Goal: Task Accomplishment & Management: Use online tool/utility

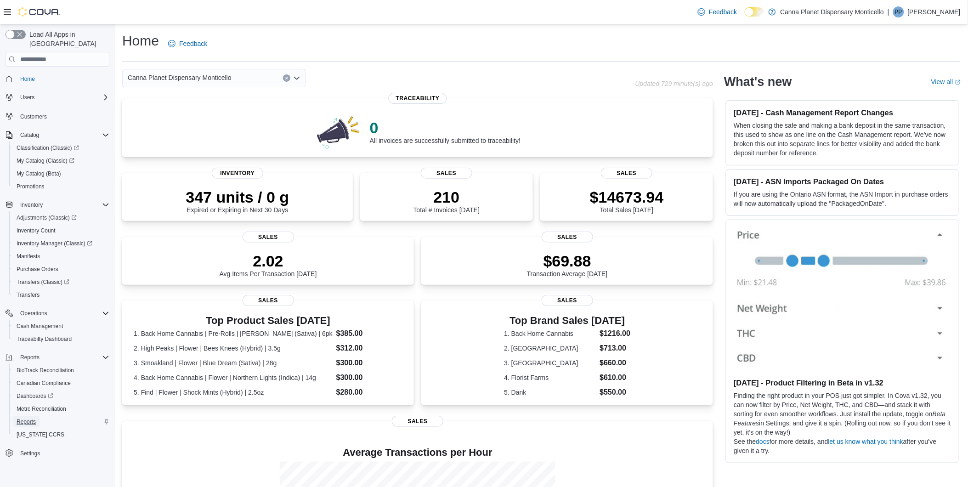
click at [28, 418] on span "Reports" at bounding box center [26, 421] width 19 height 7
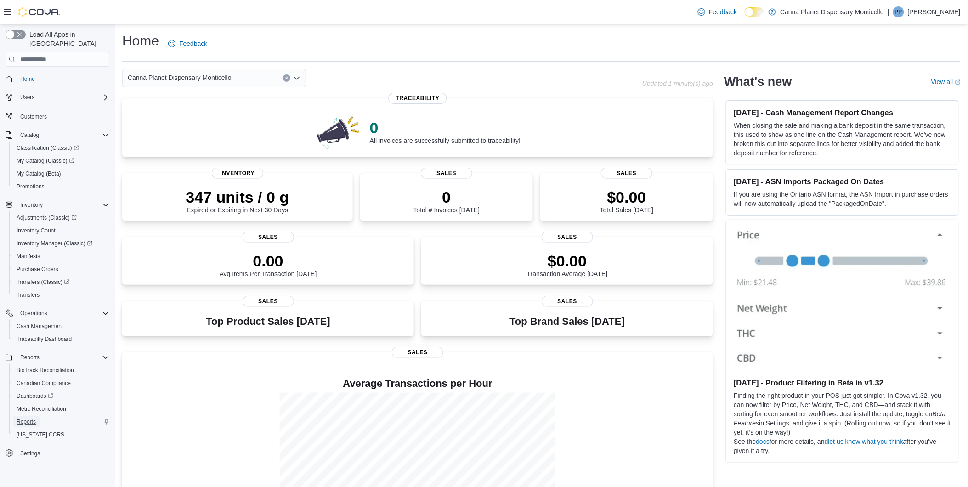
click at [33, 418] on span "Reports" at bounding box center [26, 421] width 19 height 7
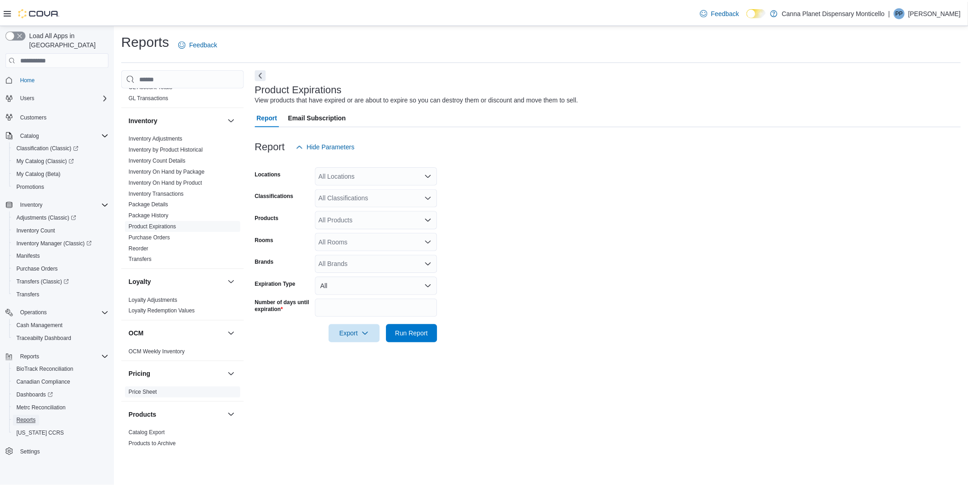
scroll to position [408, 0]
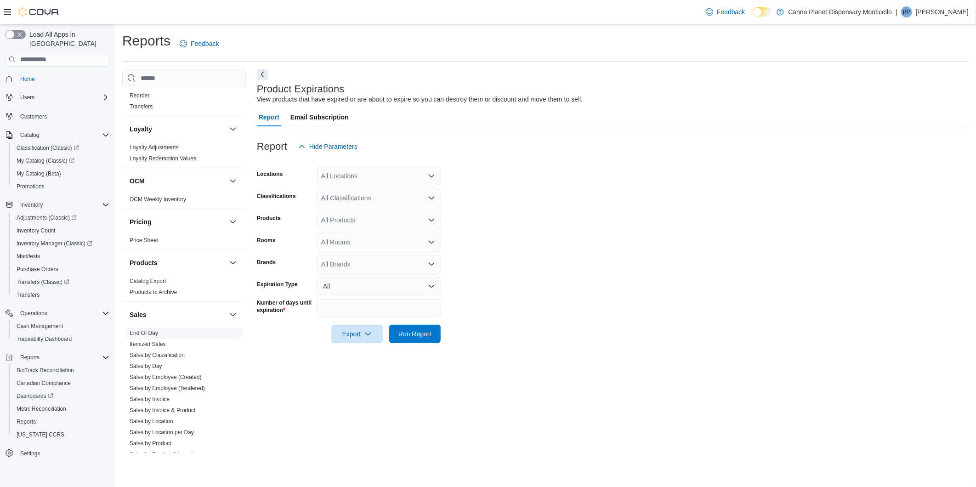
click at [148, 332] on link "End Of Day" at bounding box center [144, 333] width 28 height 6
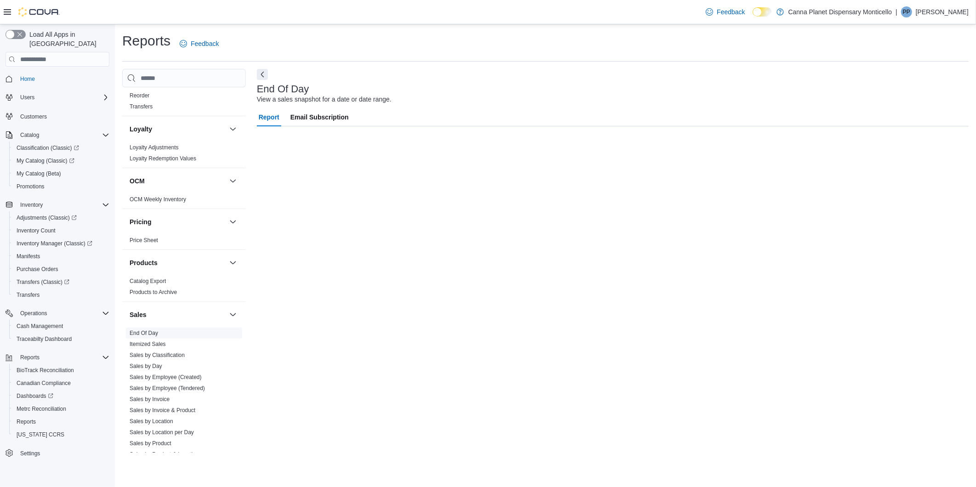
click at [148, 332] on link "End Of Day" at bounding box center [144, 333] width 28 height 6
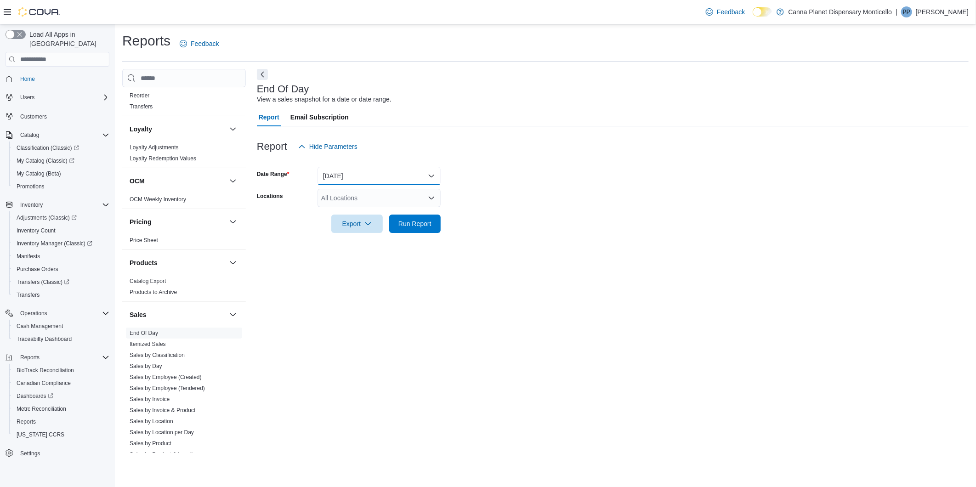
click at [431, 176] on button "Today" at bounding box center [379, 176] width 123 height 18
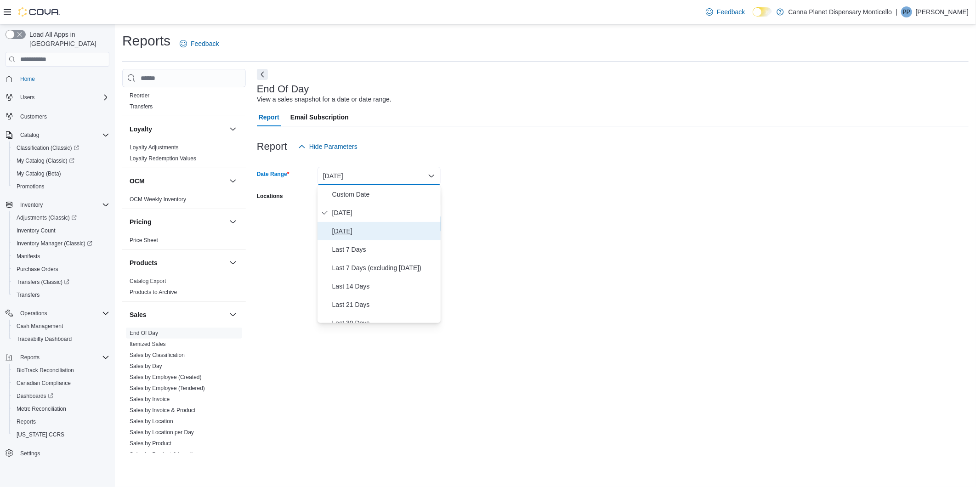
click at [347, 228] on span "Yesterday" at bounding box center [384, 231] width 105 height 11
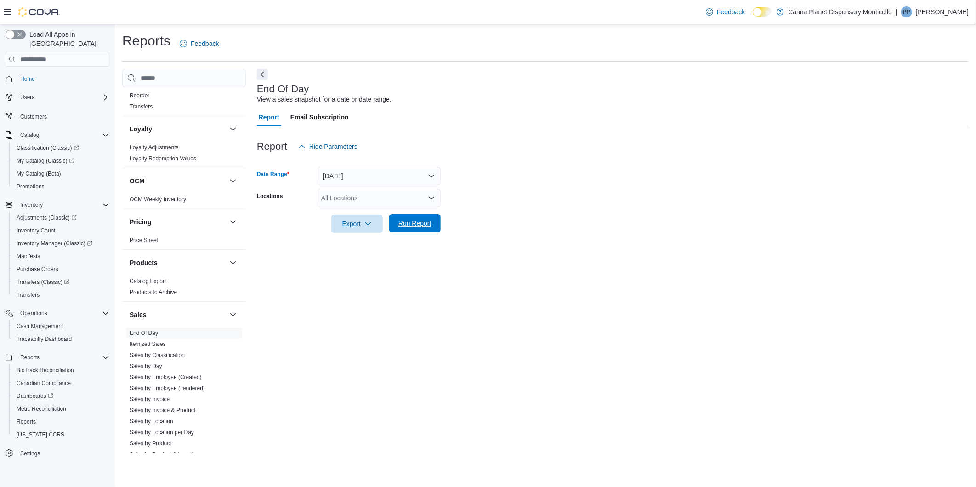
click at [409, 224] on span "Run Report" at bounding box center [414, 223] width 33 height 9
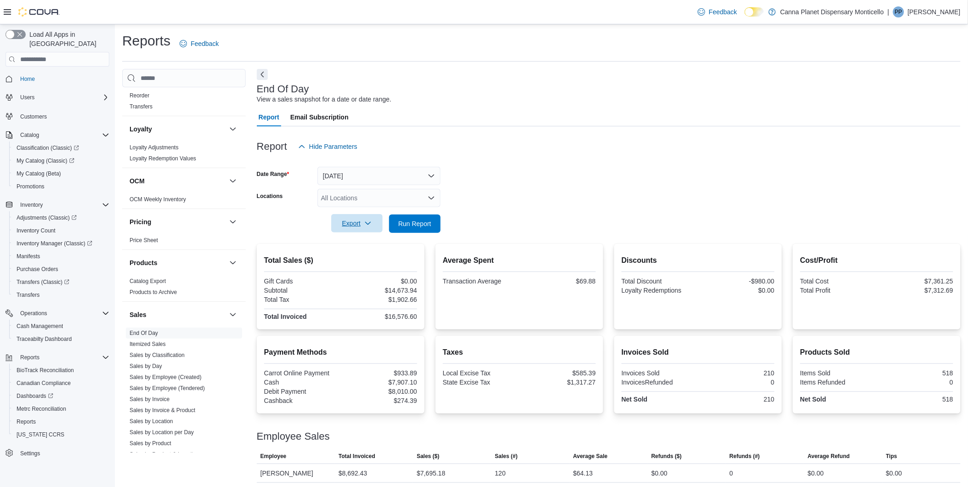
click at [341, 226] on span "Export" at bounding box center [357, 223] width 40 height 18
click at [362, 262] on span "Export to Pdf" at bounding box center [358, 260] width 41 height 7
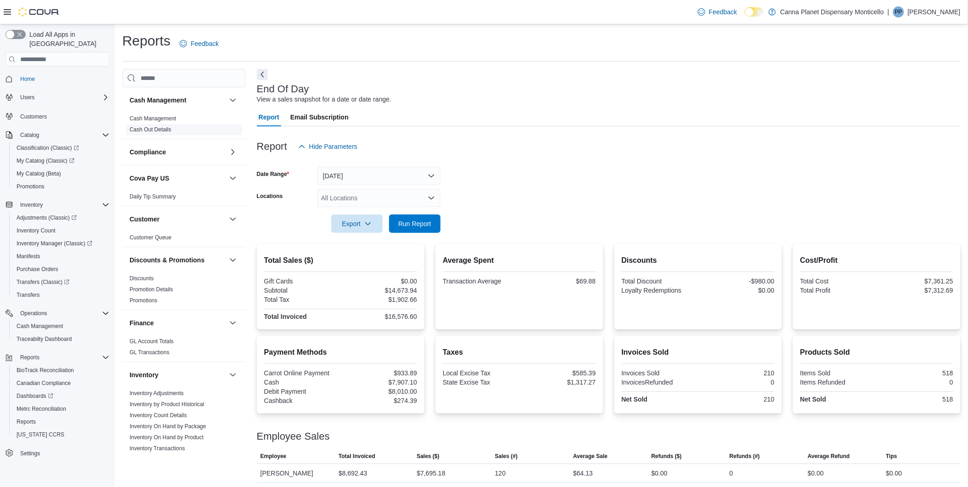
click at [155, 132] on link "Cash Out Details" at bounding box center [151, 129] width 42 height 6
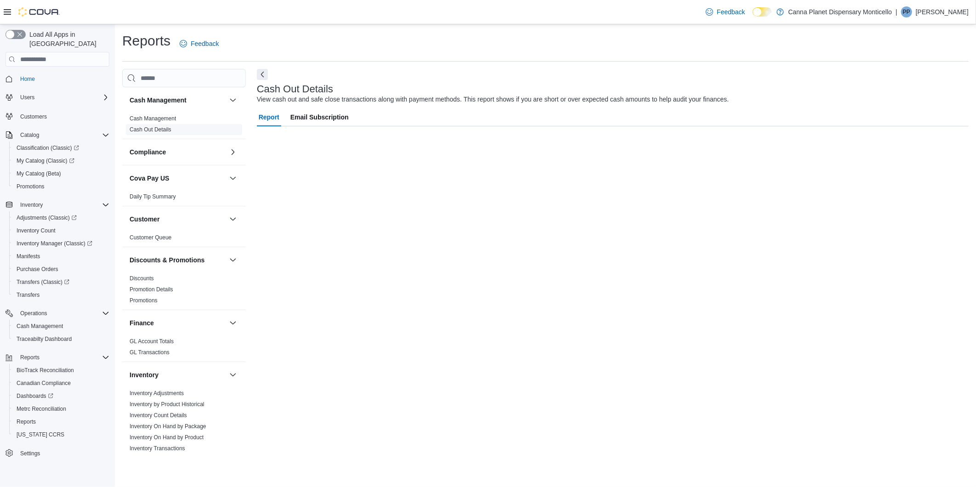
click at [155, 132] on link "Cash Out Details" at bounding box center [151, 129] width 42 height 6
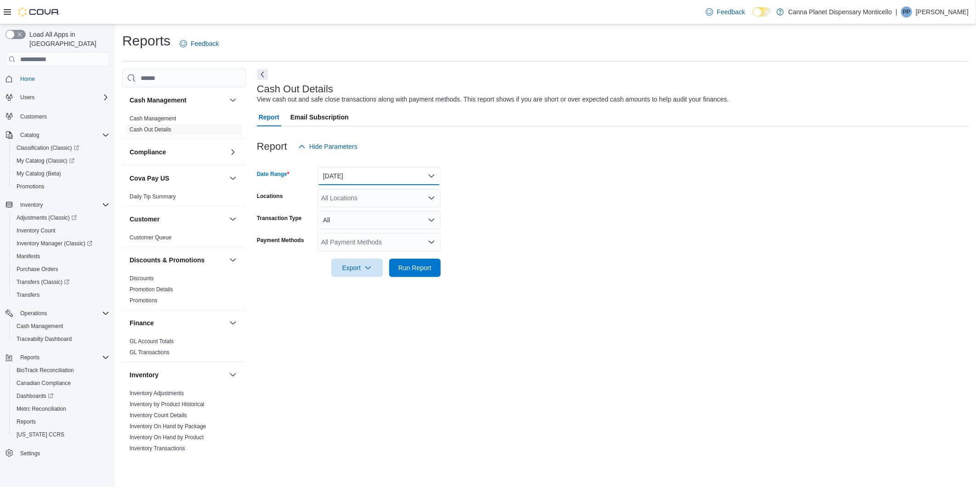
click at [430, 171] on button "Today" at bounding box center [379, 176] width 123 height 18
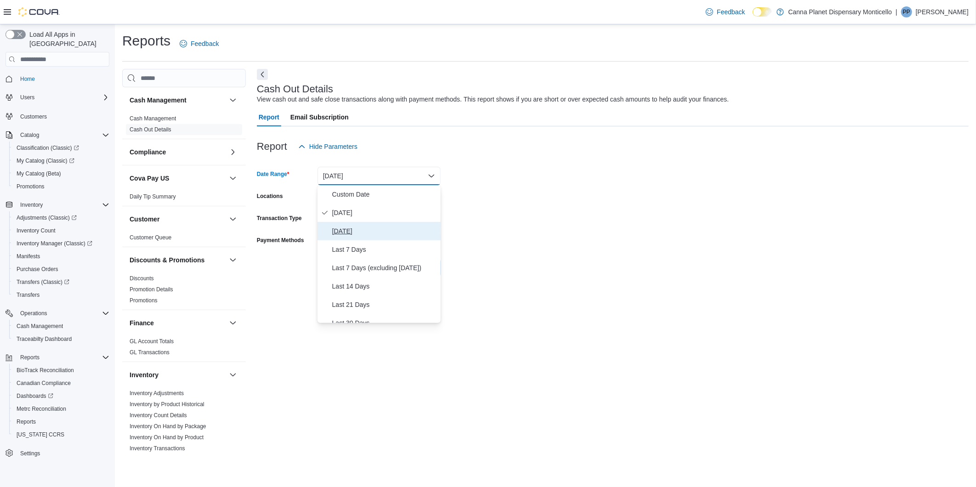
click at [355, 231] on span "Yesterday" at bounding box center [384, 231] width 105 height 11
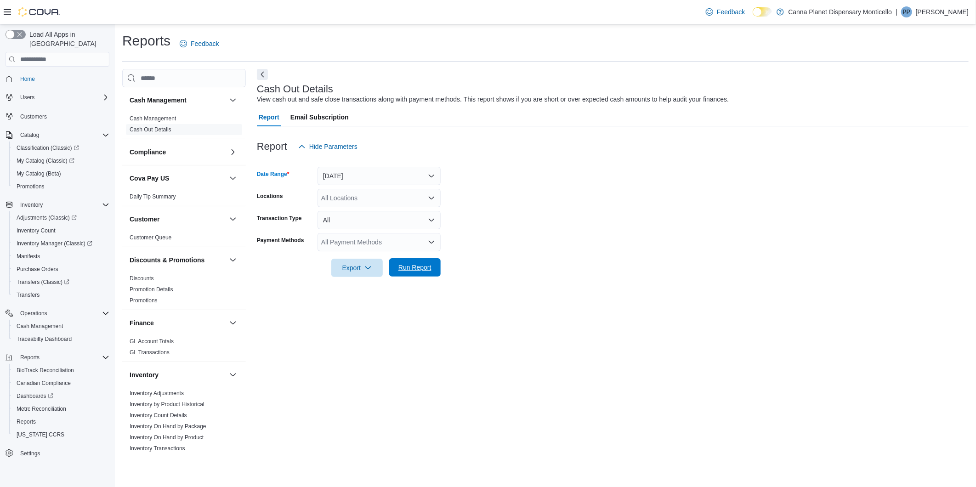
click at [409, 274] on span "Run Report" at bounding box center [415, 267] width 40 height 18
